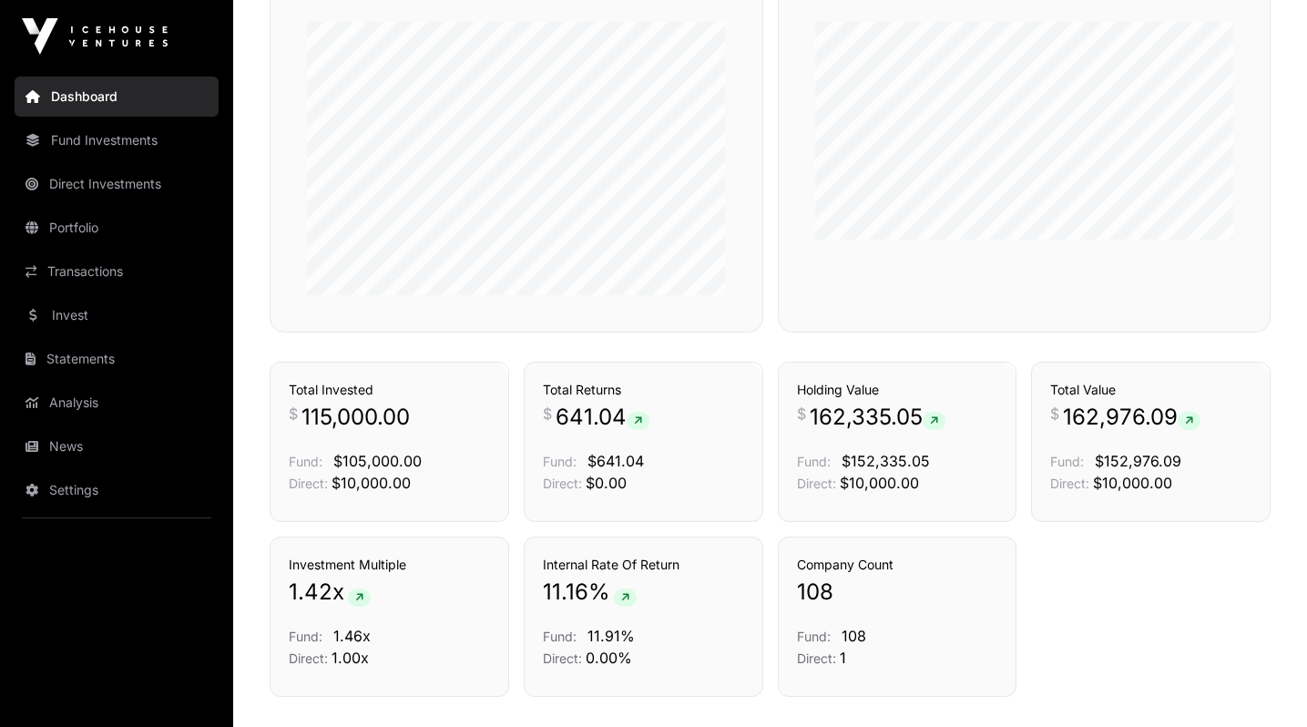
scroll to position [938, 0]
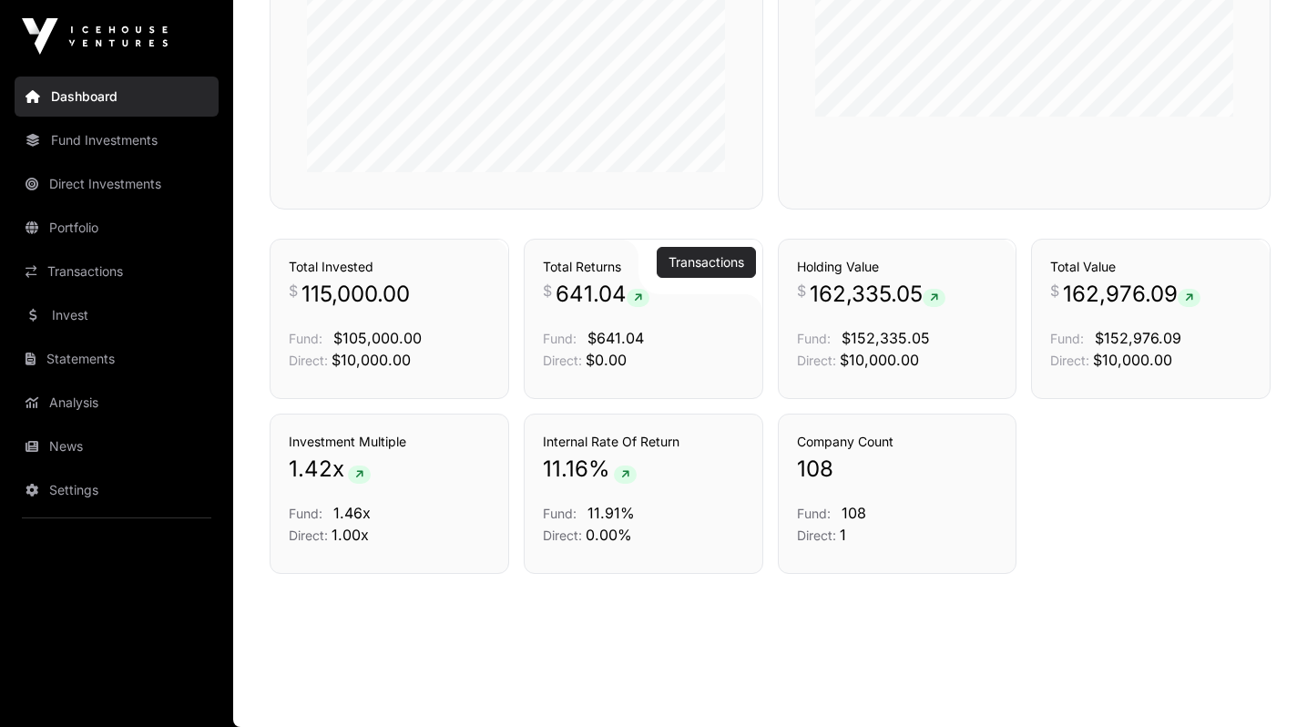
click at [714, 260] on link "Transactions" at bounding box center [706, 262] width 76 height 18
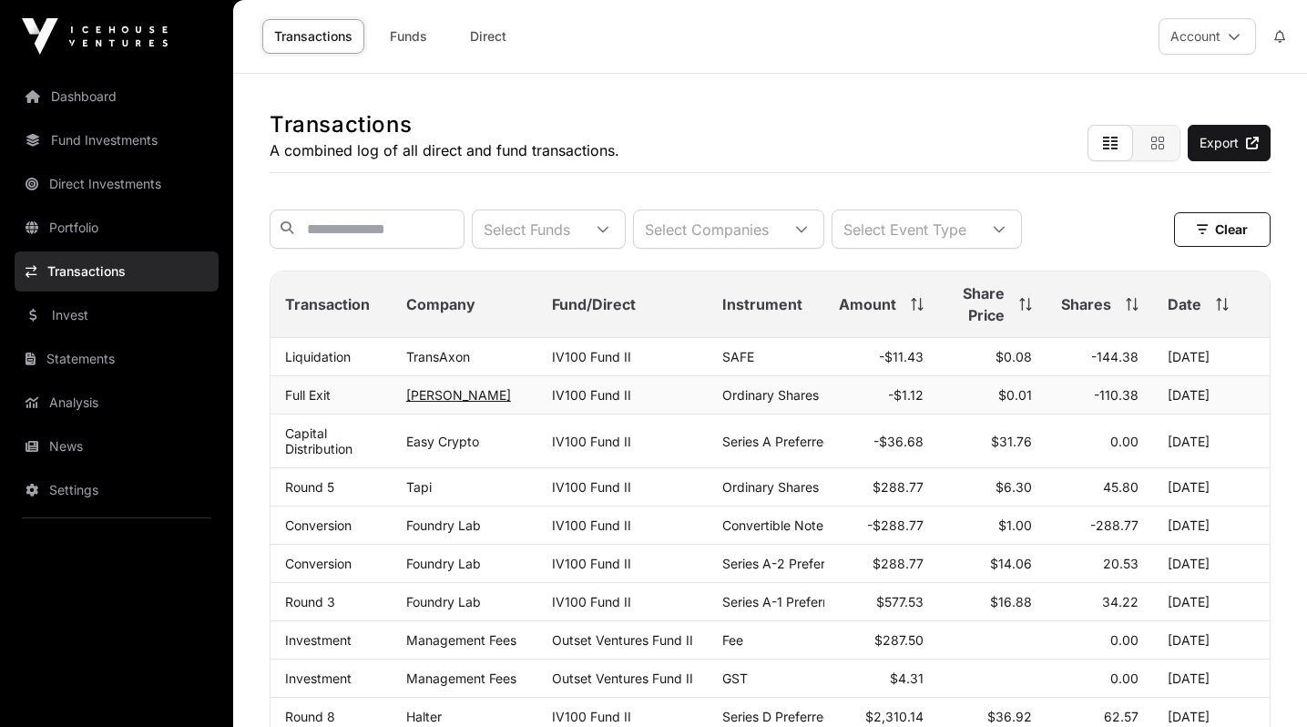
click at [412, 402] on link "[PERSON_NAME]" at bounding box center [458, 394] width 105 height 15
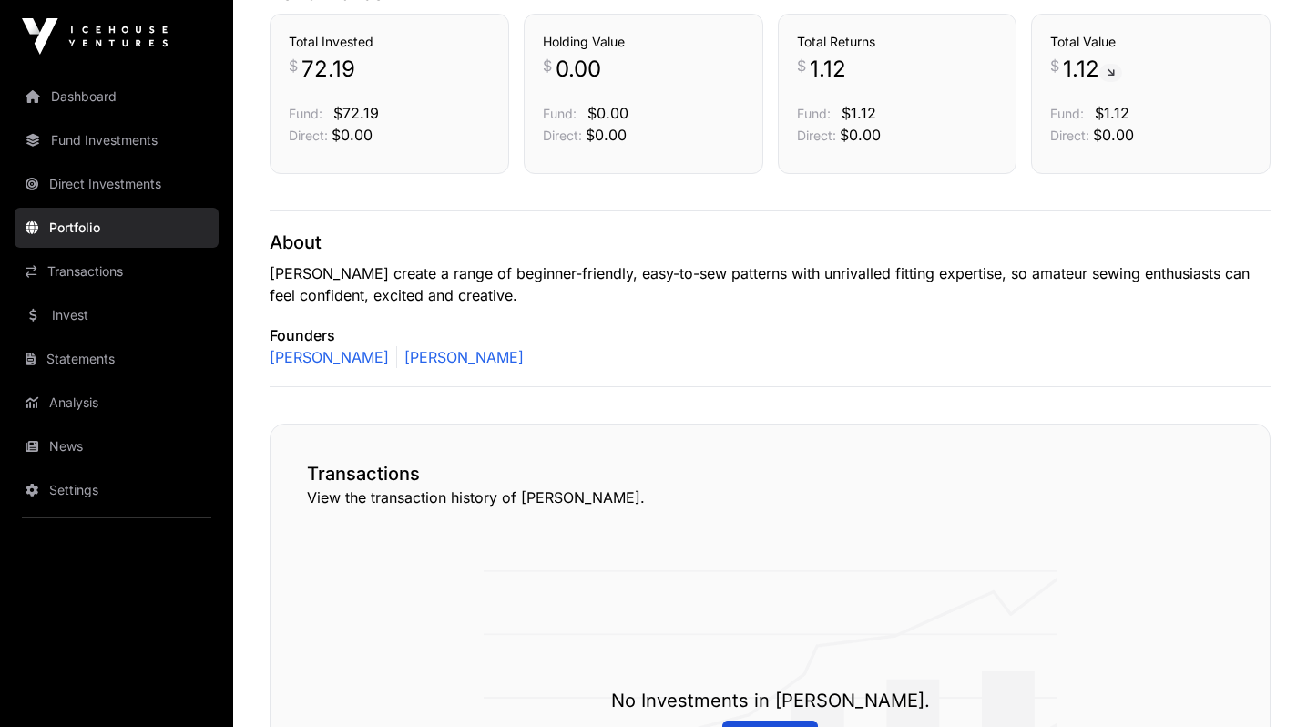
scroll to position [217, 0]
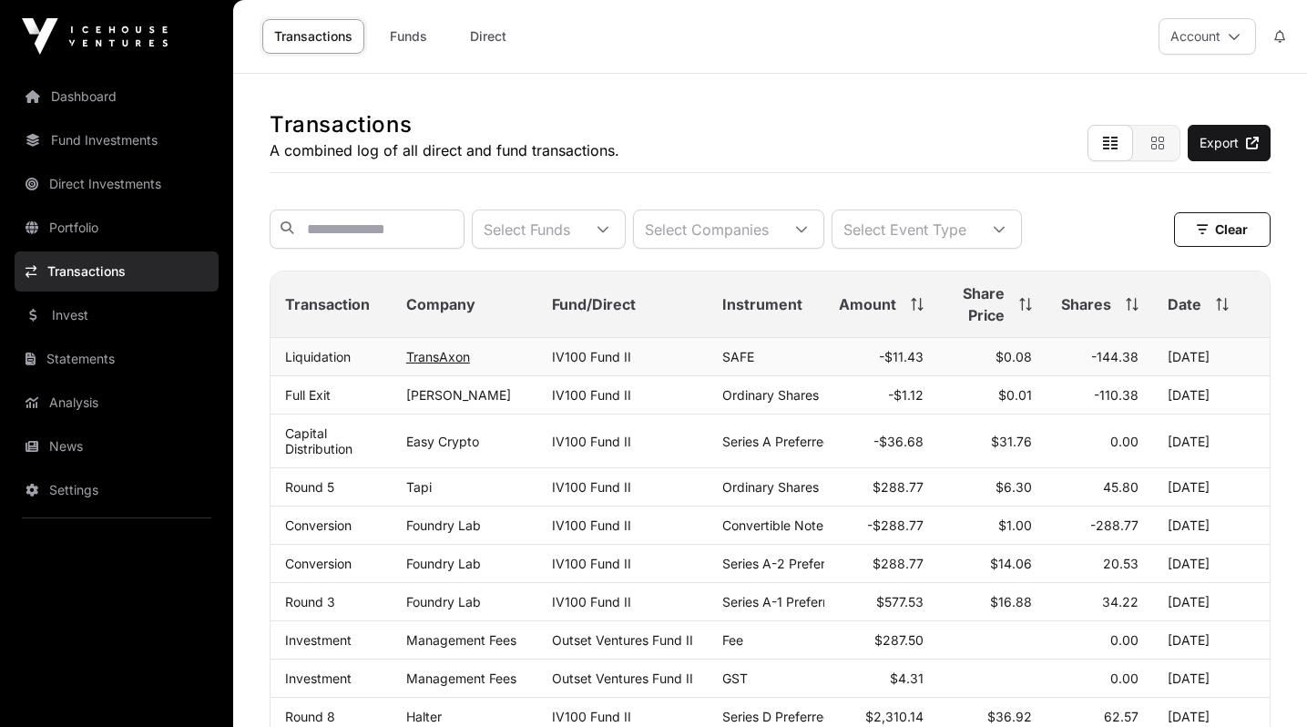
click at [448, 362] on link "TransAxon" at bounding box center [438, 356] width 64 height 15
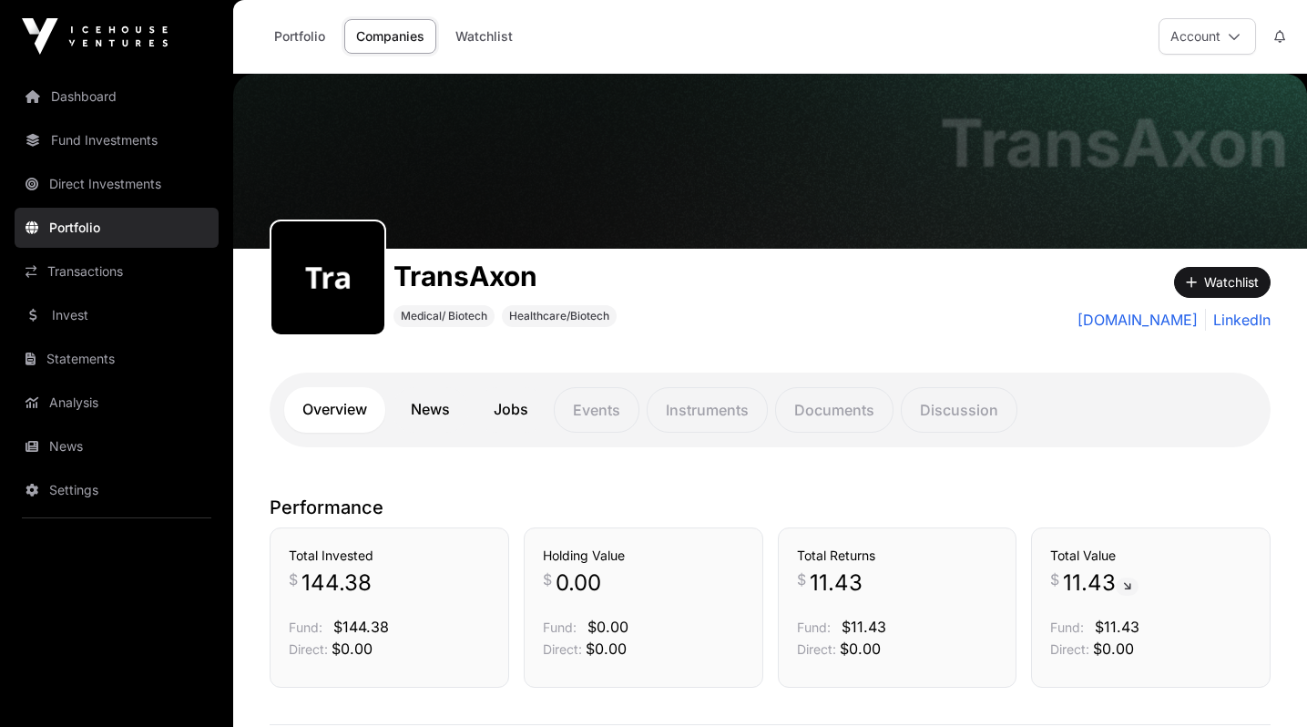
click at [103, 224] on link "Portfolio" at bounding box center [117, 228] width 204 height 40
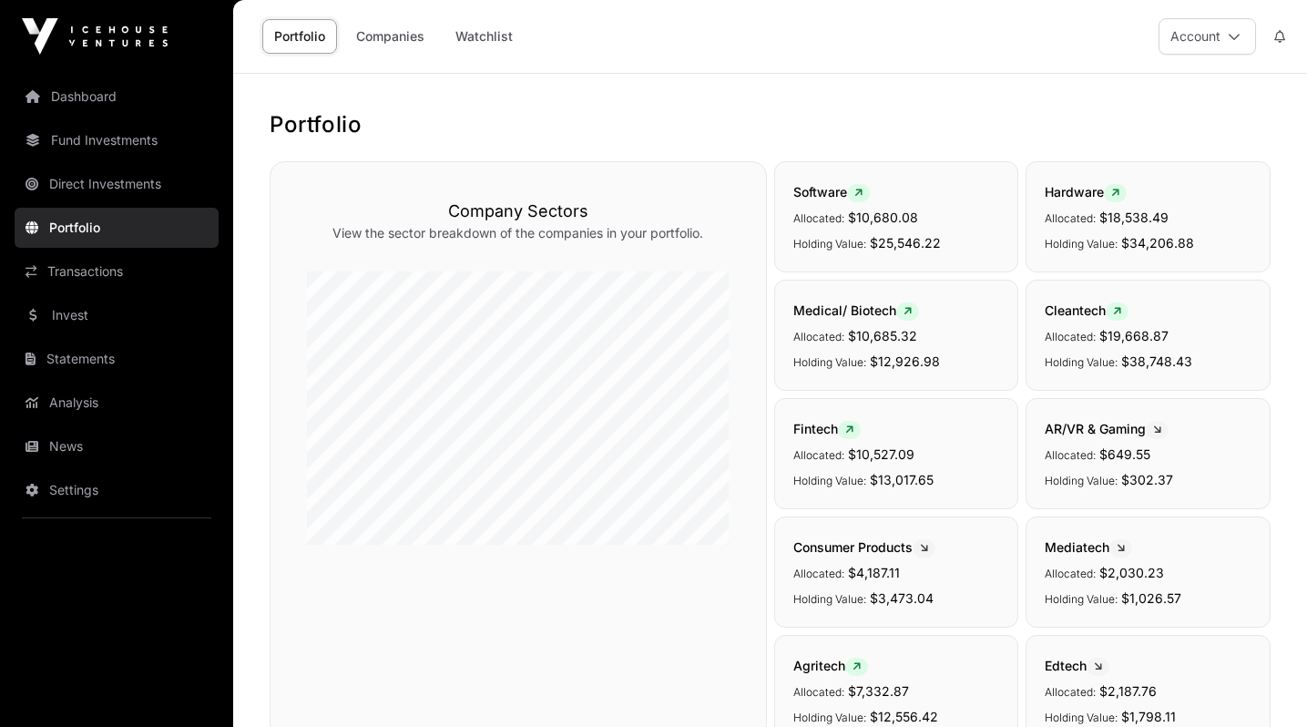
scroll to position [601, 0]
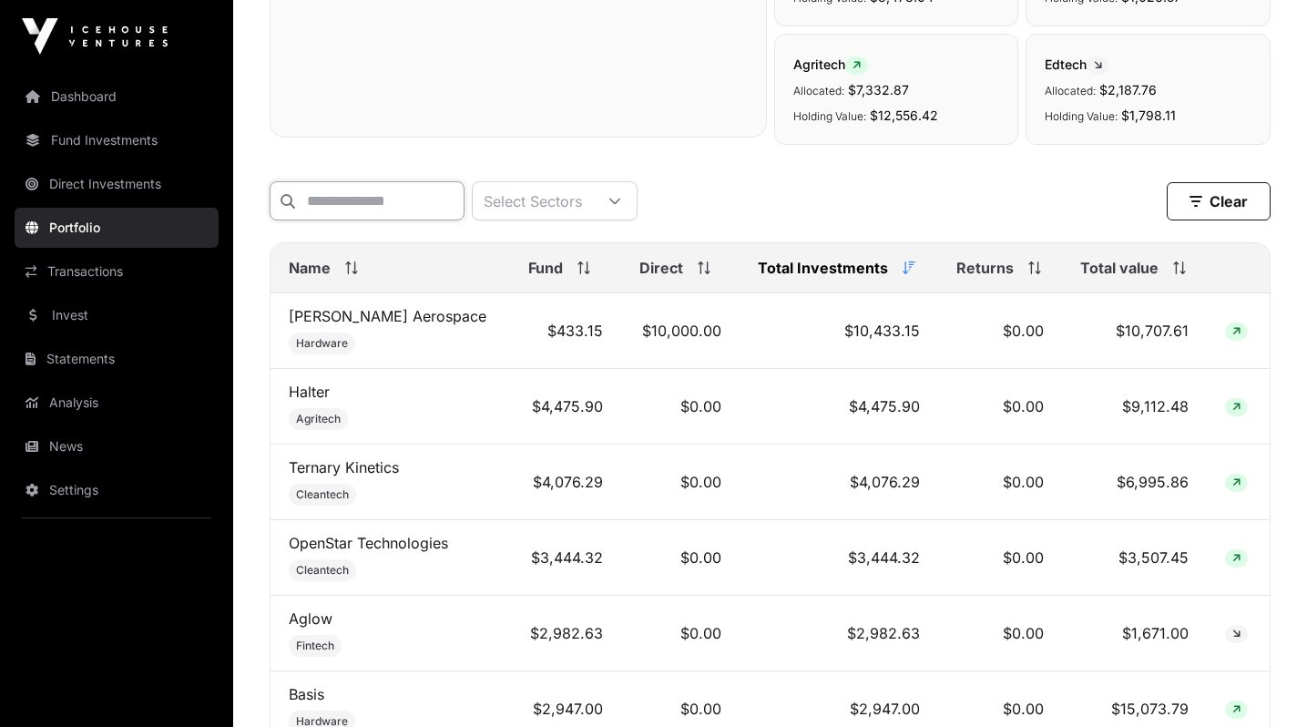
click at [369, 199] on input "text" at bounding box center [367, 200] width 195 height 39
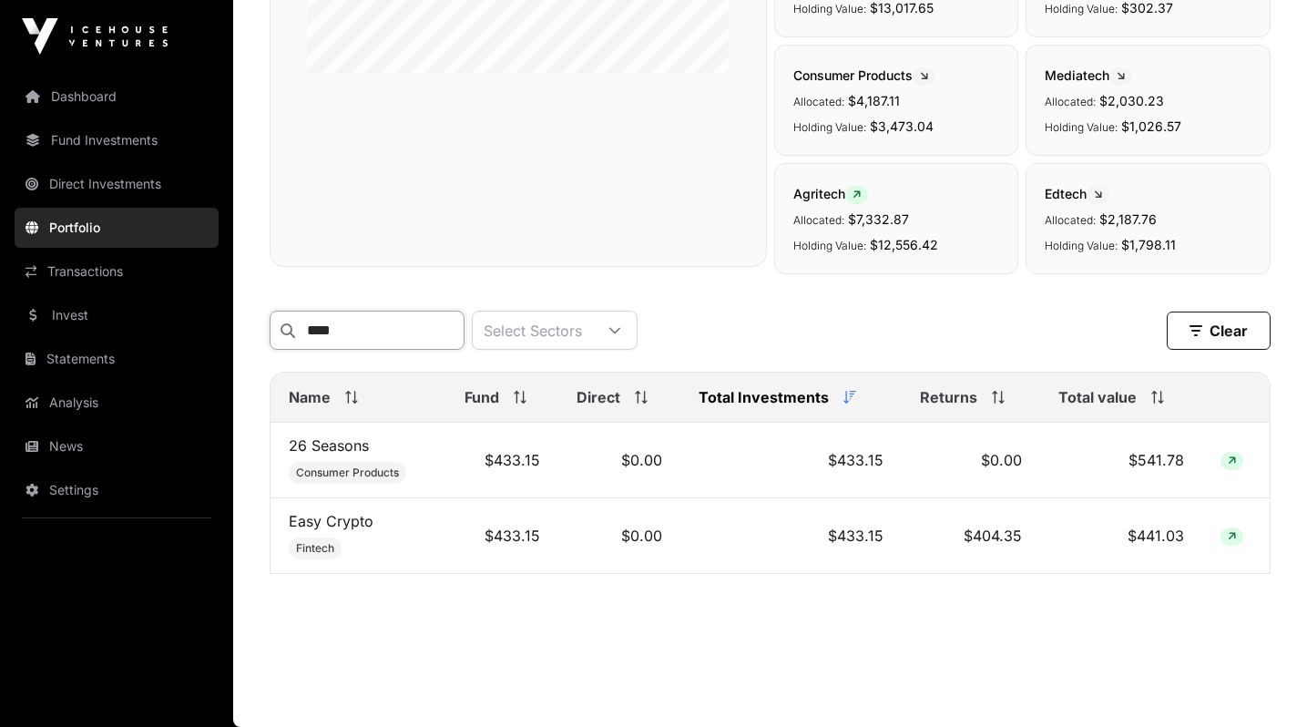
scroll to position [408, 0]
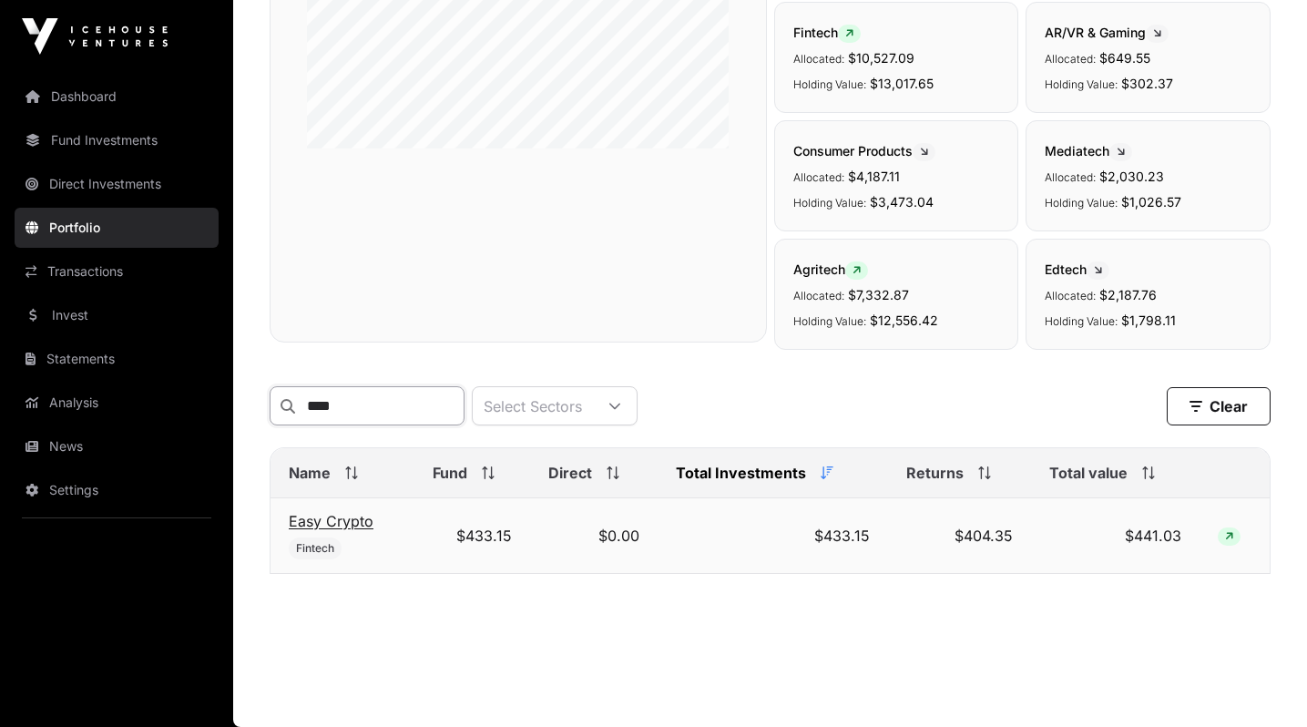
type input "****"
click at [337, 522] on link "Easy Crypto" at bounding box center [331, 521] width 85 height 18
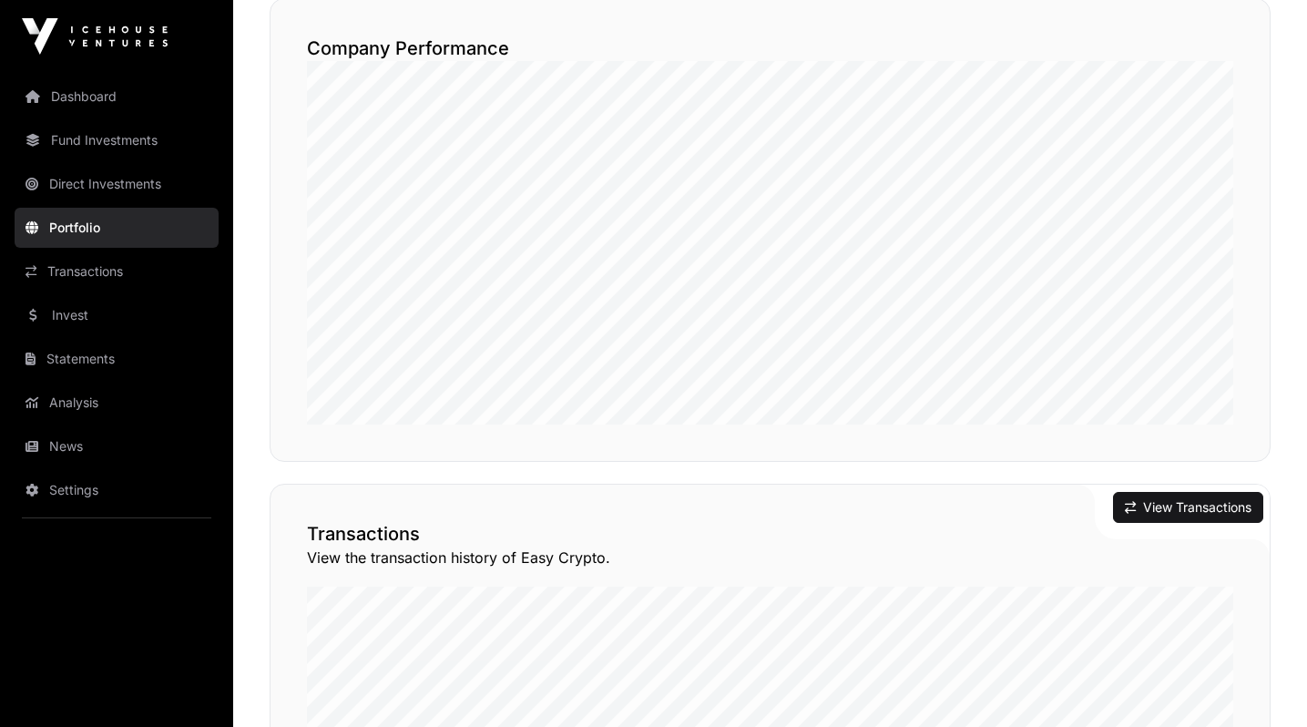
scroll to position [1051, 0]
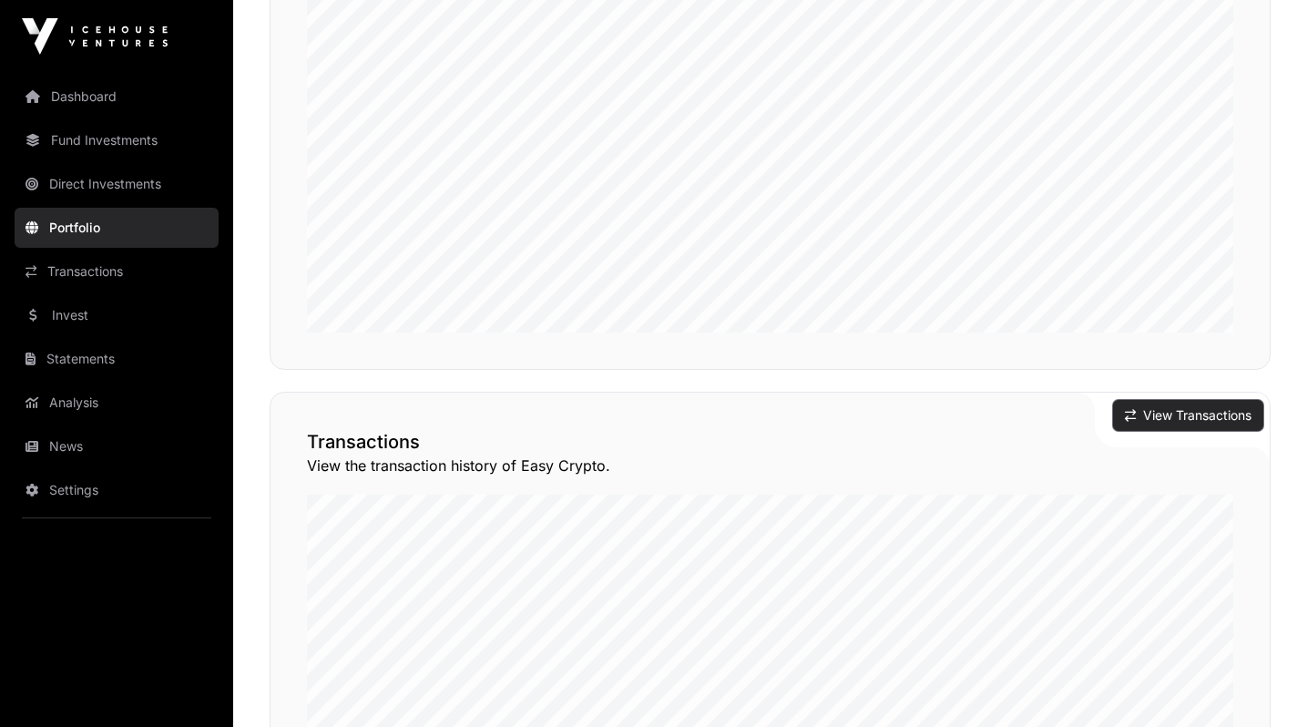
click at [1191, 420] on button "View Transactions" at bounding box center [1188, 415] width 150 height 31
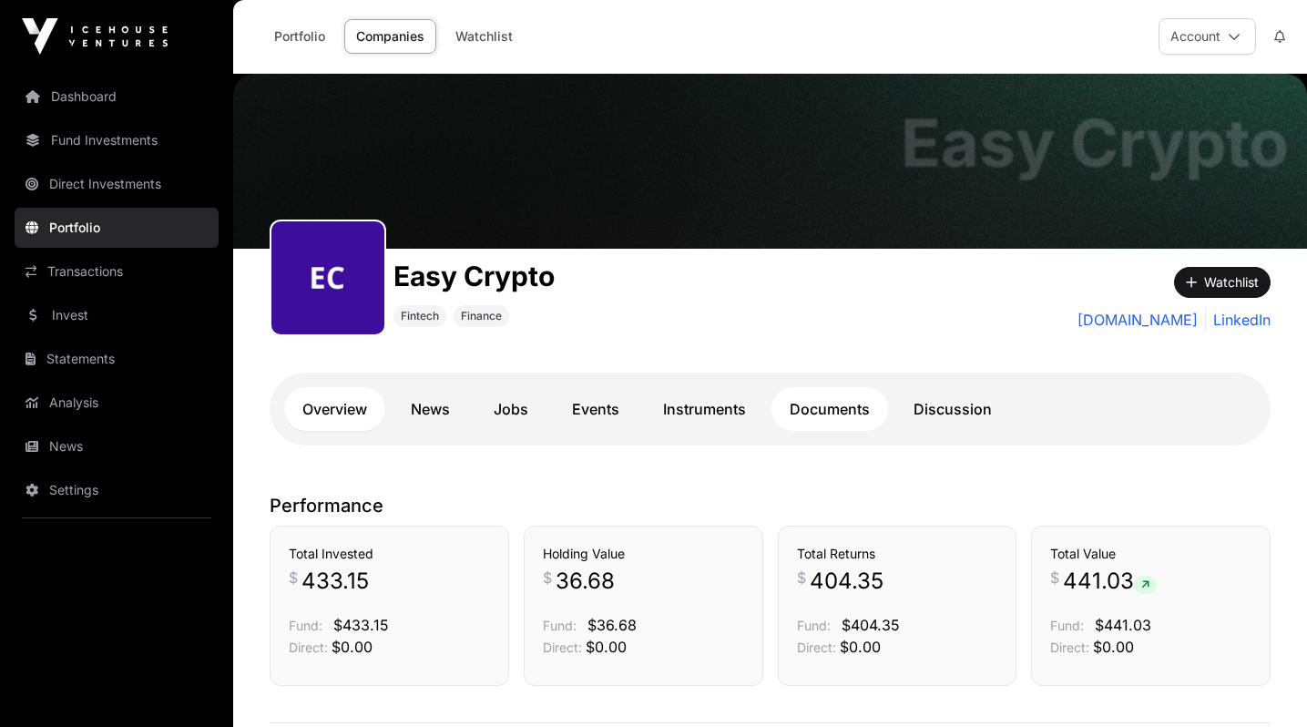
click at [843, 400] on link "Documents" at bounding box center [829, 409] width 117 height 44
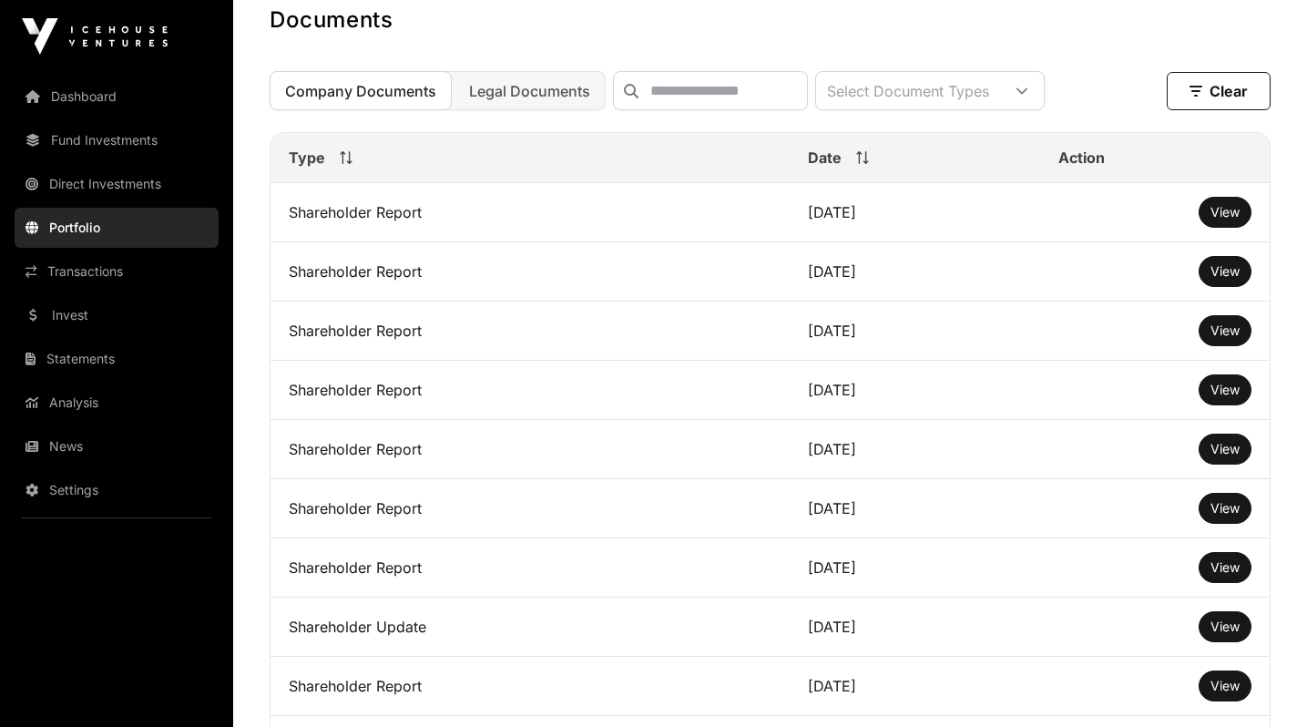
scroll to position [506, 0]
